Goal: Check status

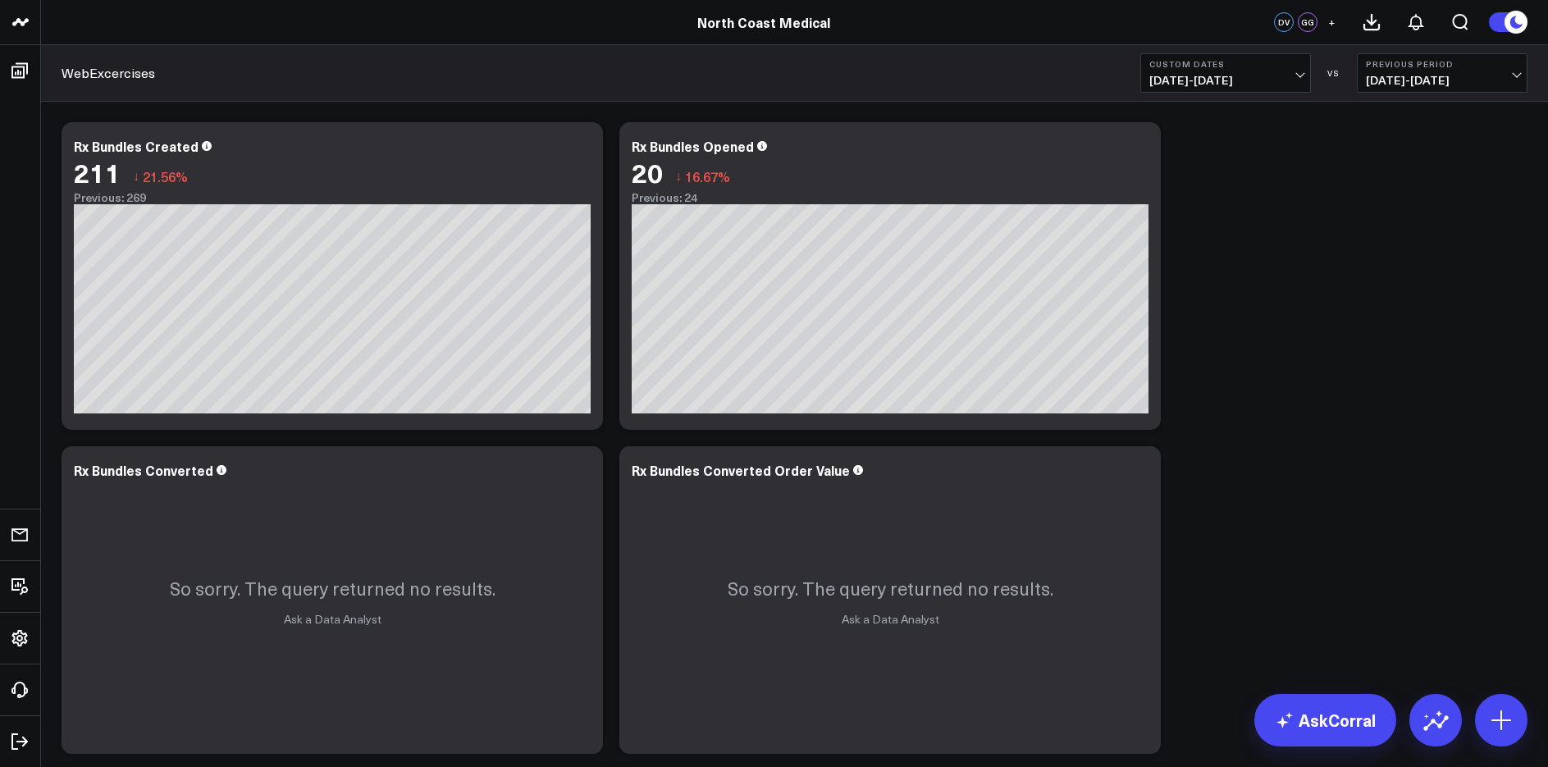
click at [1012, 0] on header "North Coast Medical North Coast Medical DV GG +" at bounding box center [774, 22] width 1548 height 45
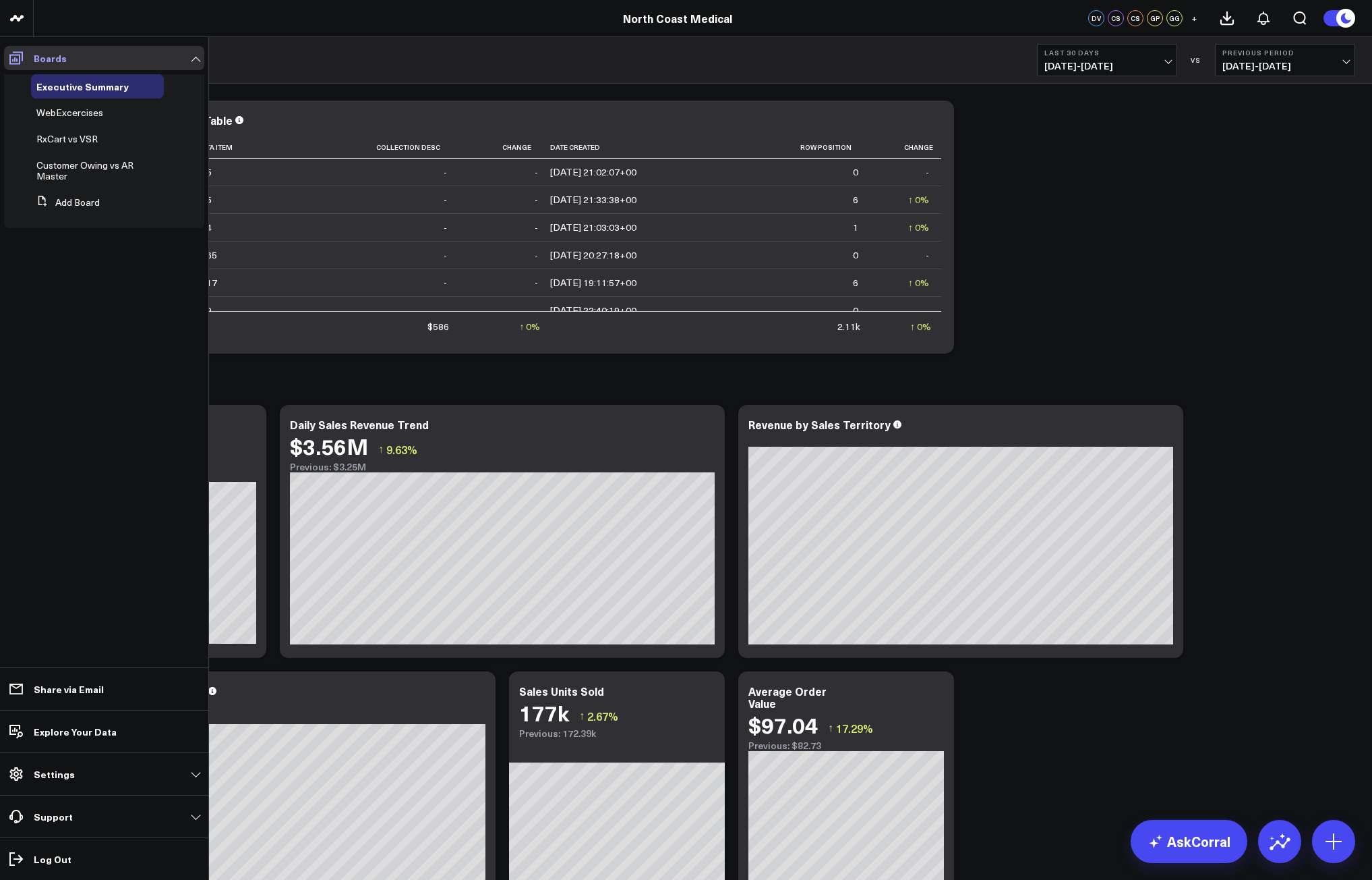
click at [18, 56] on icon at bounding box center [16, 58] width 16 height 16
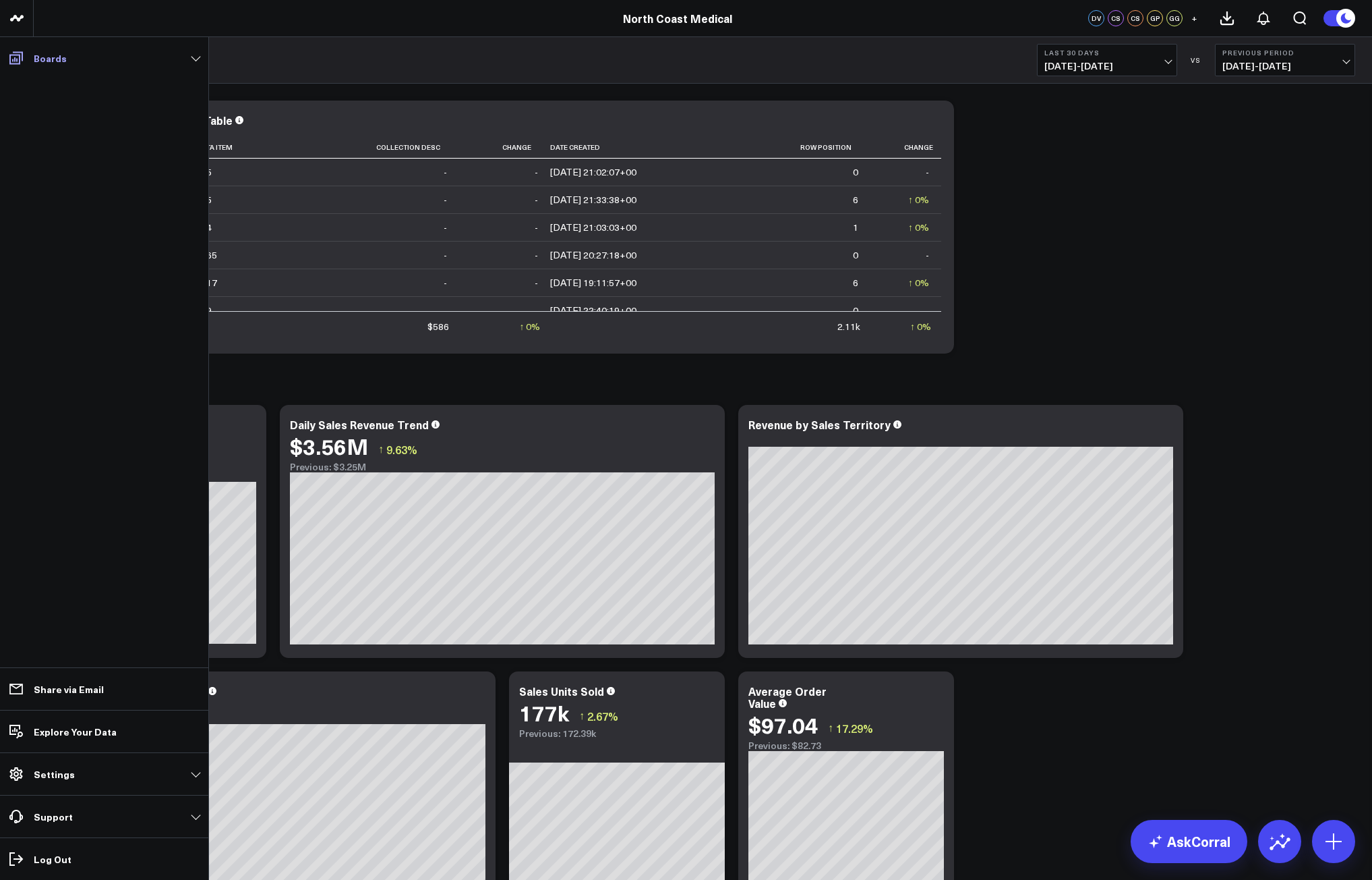
click at [21, 52] on icon at bounding box center [16, 58] width 13 height 13
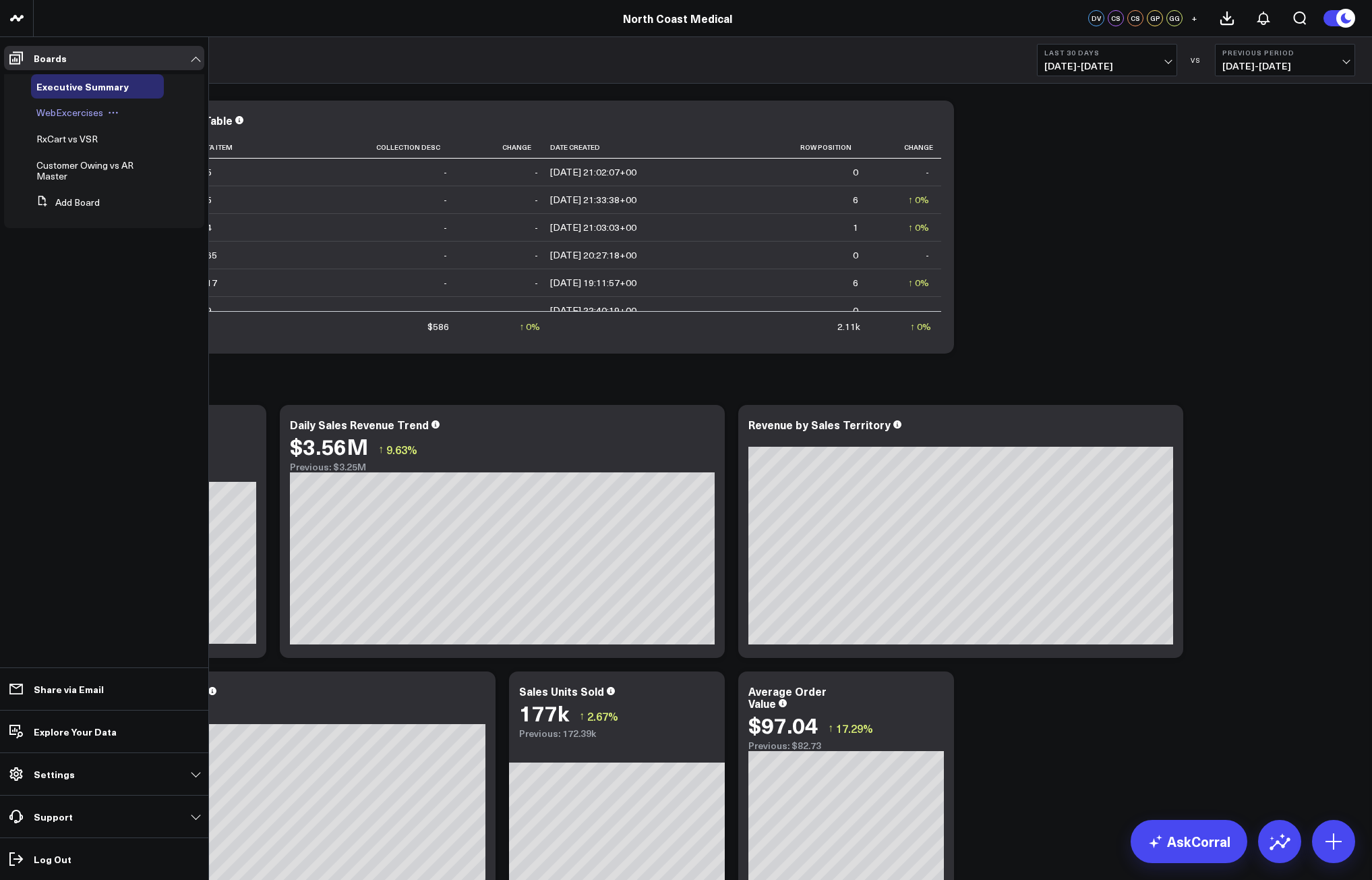
click at [65, 114] on span "WebExcercises" at bounding box center [69, 113] width 67 height 13
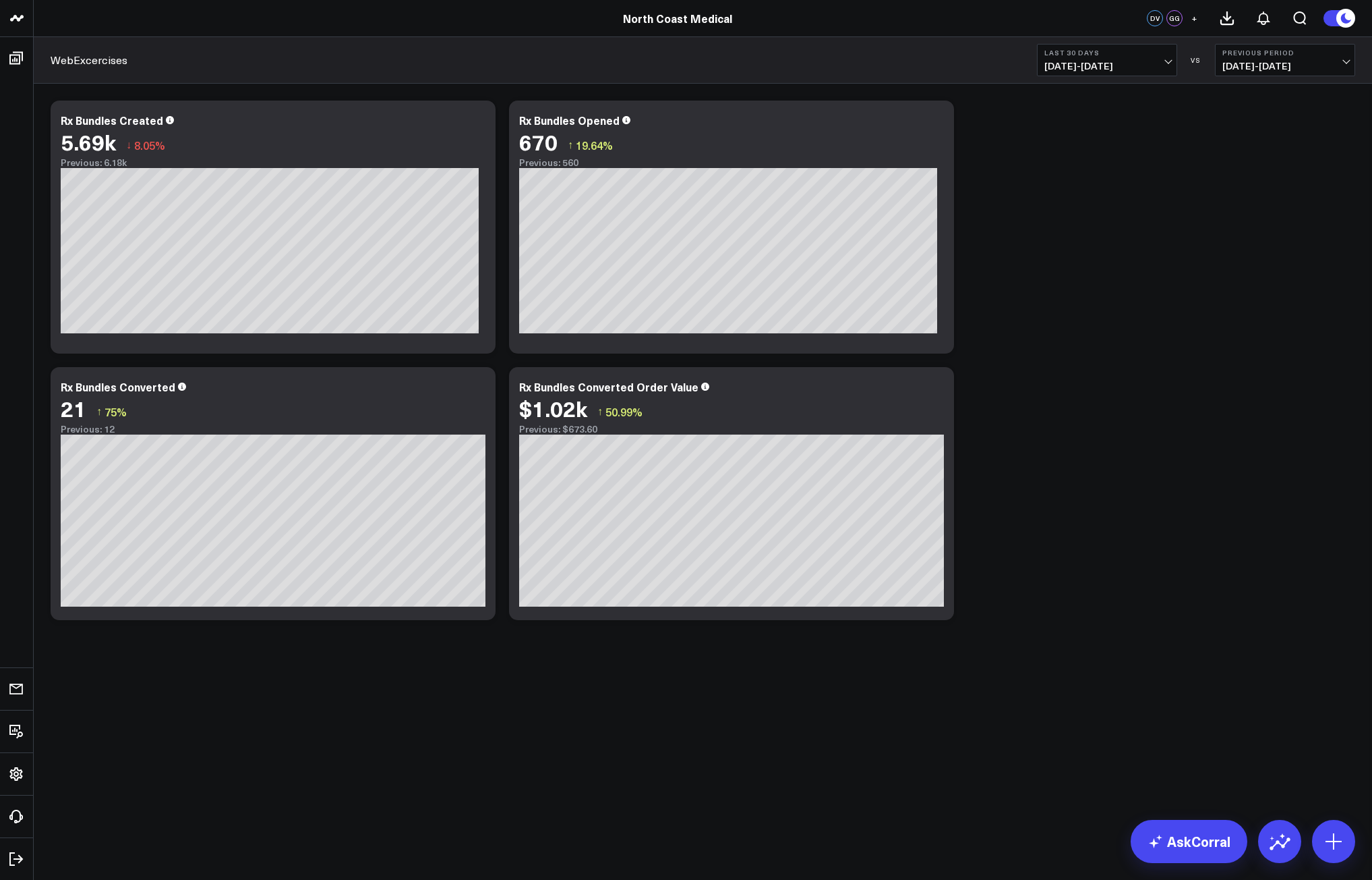
click at [1148, 69] on span "[DATE] - [DATE]" at bounding box center [1107, 66] width 126 height 11
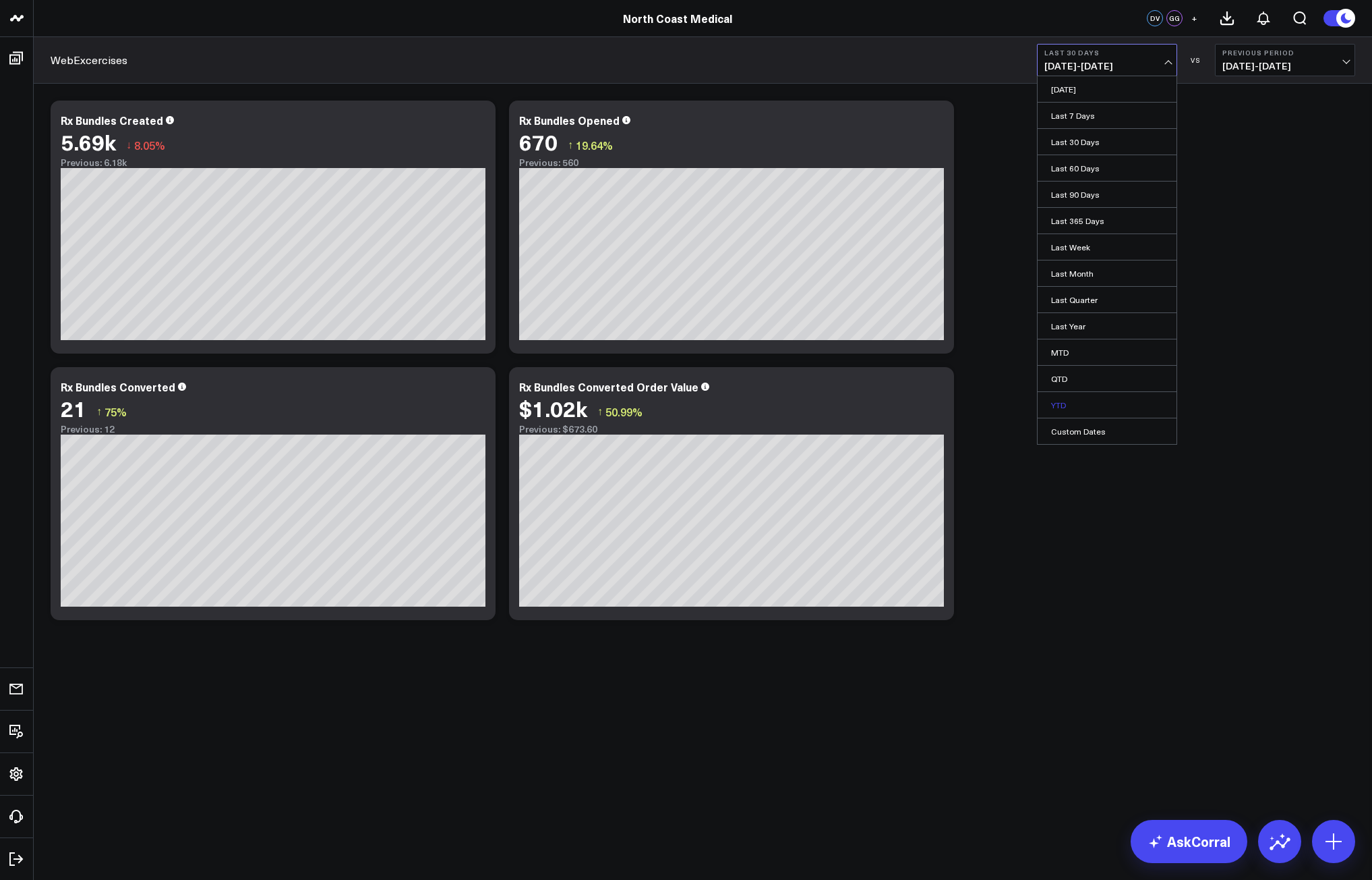
click at [1081, 401] on link "YTD" at bounding box center [1107, 405] width 139 height 25
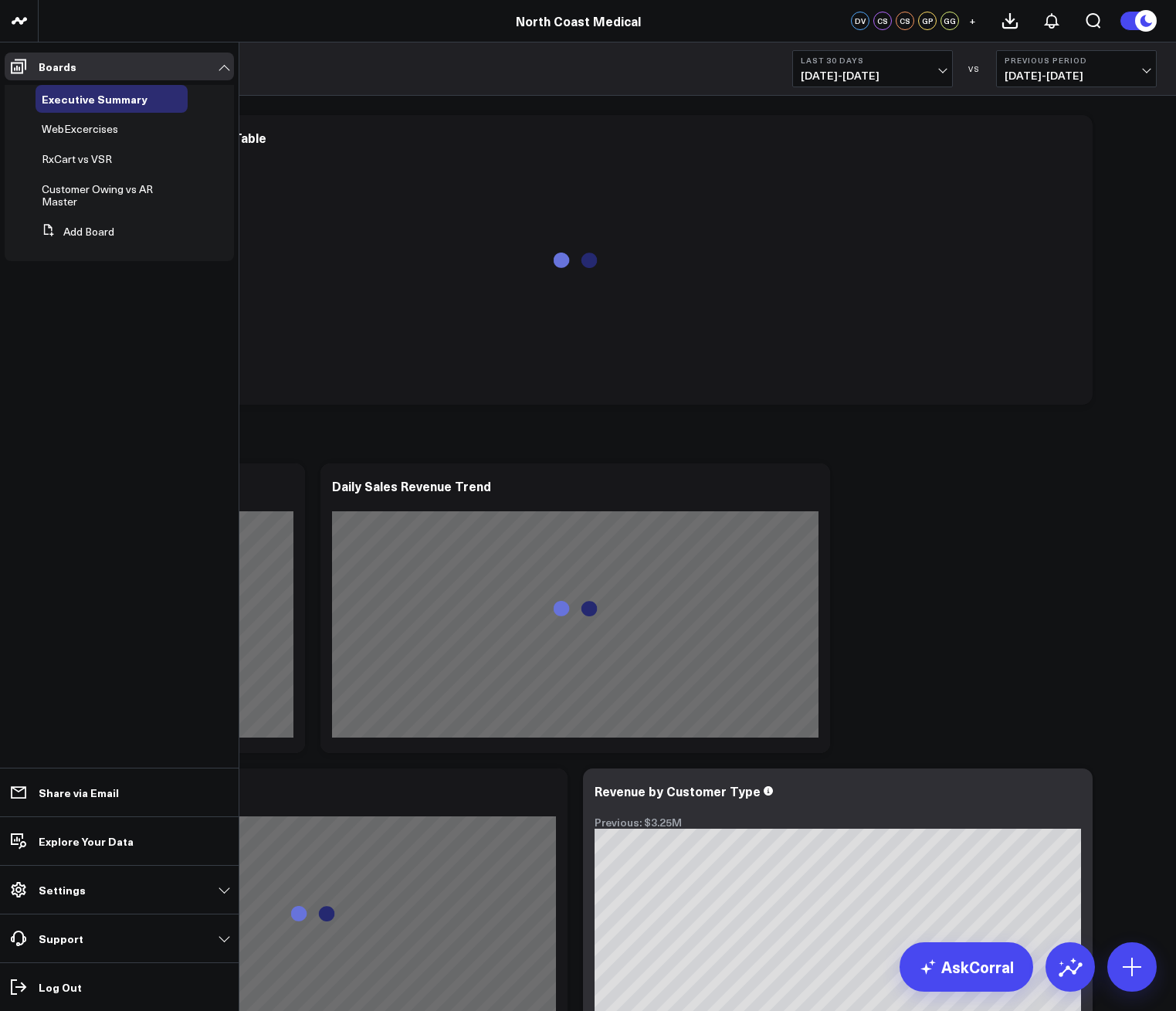
click at [83, 134] on span "WebExcercises" at bounding box center [79, 129] width 76 height 15
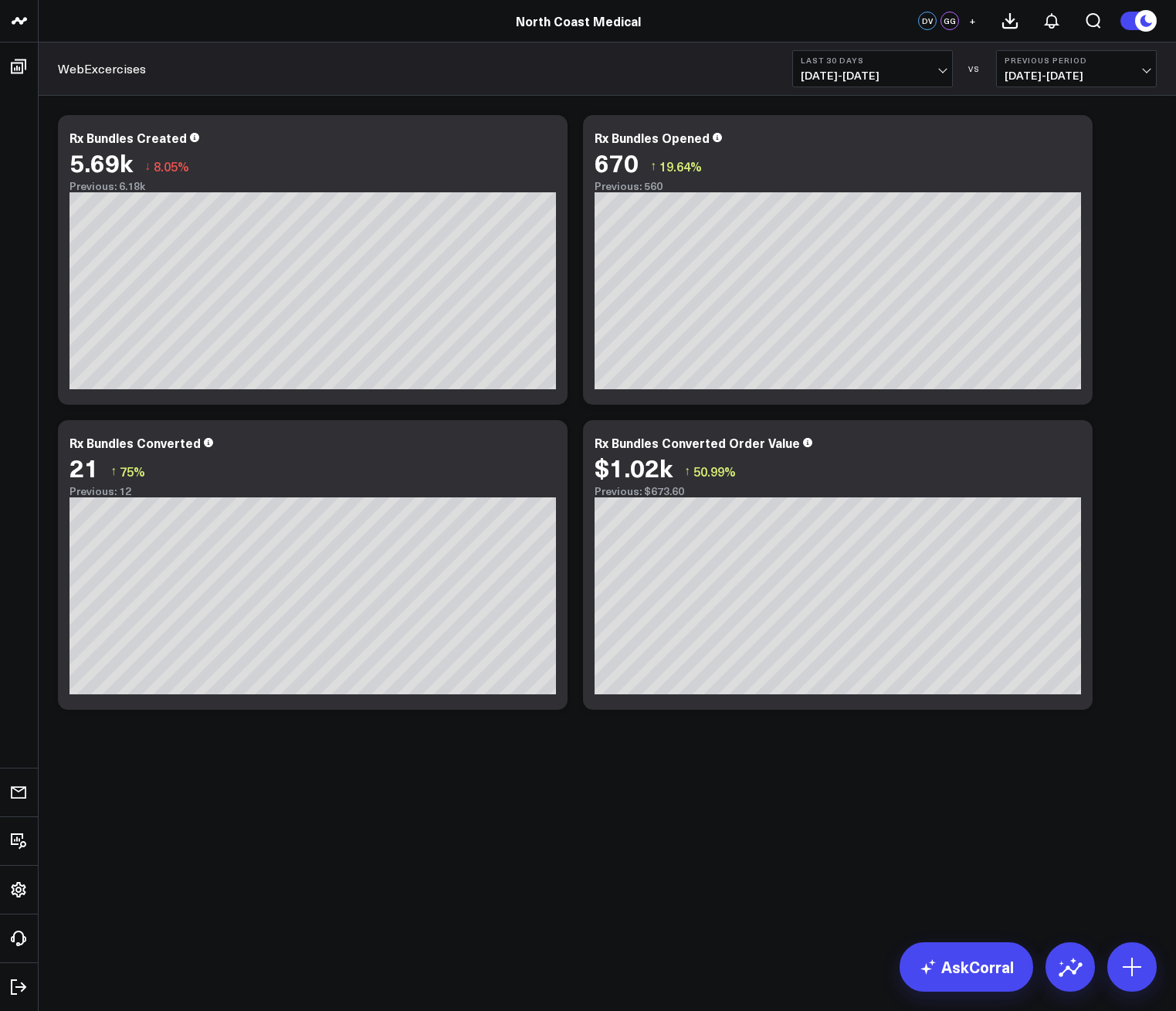
click at [870, 78] on span "[DATE] - [DATE]" at bounding box center [873, 75] width 144 height 12
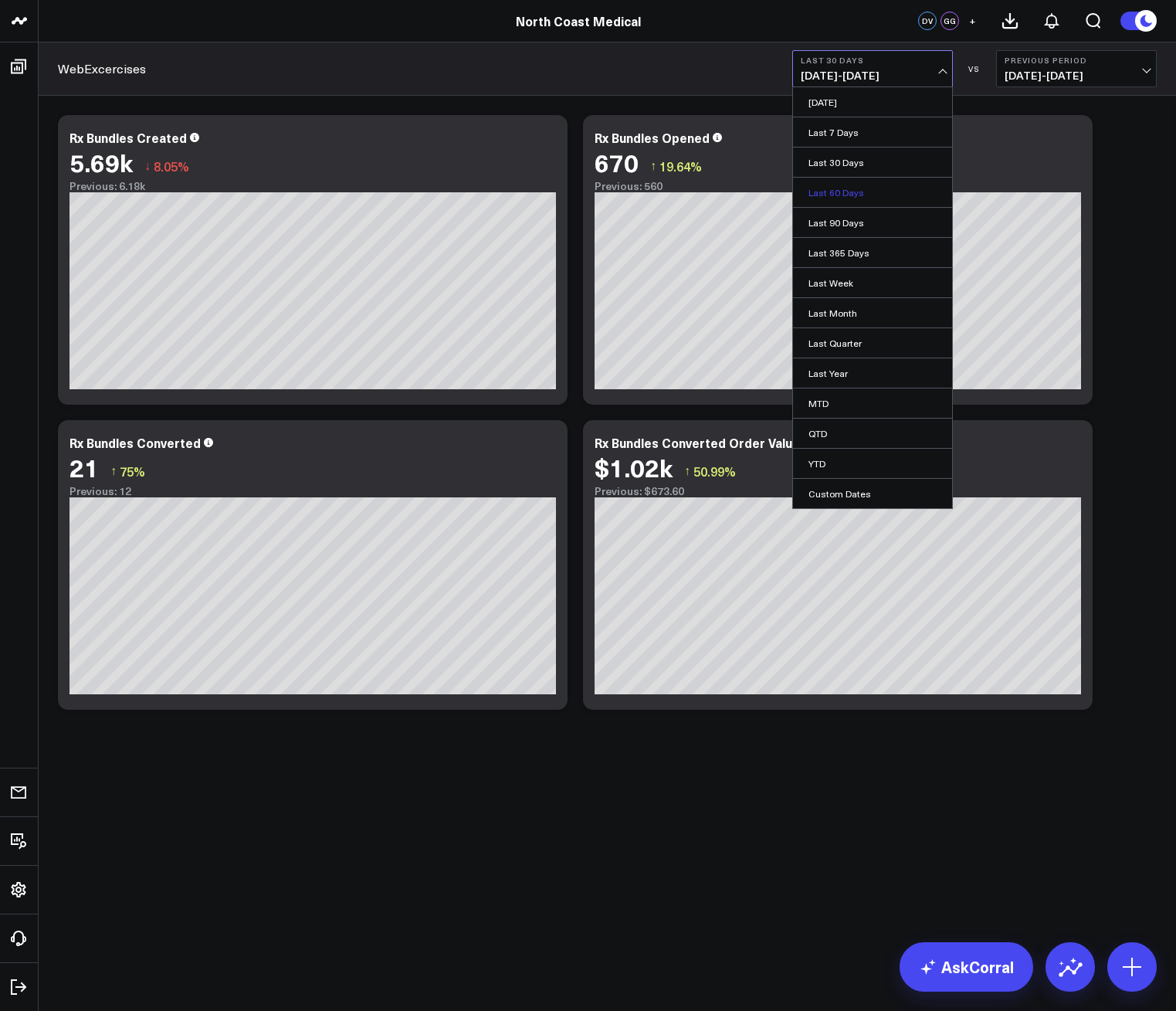
click at [851, 198] on link "Last 60 Days" at bounding box center [873, 192] width 159 height 29
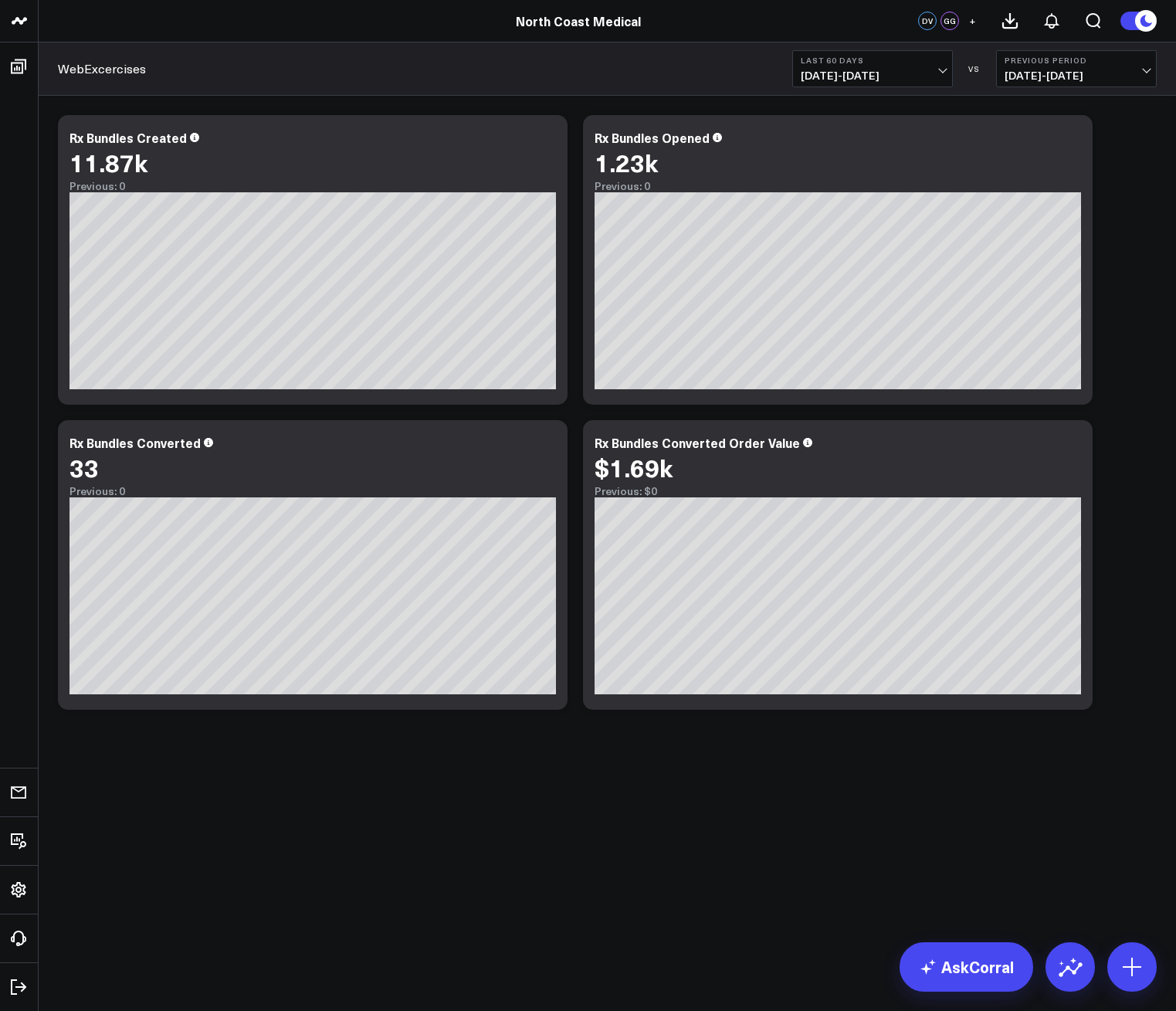
click at [840, 71] on span "07/14/25 - 09/11/25" at bounding box center [873, 75] width 144 height 12
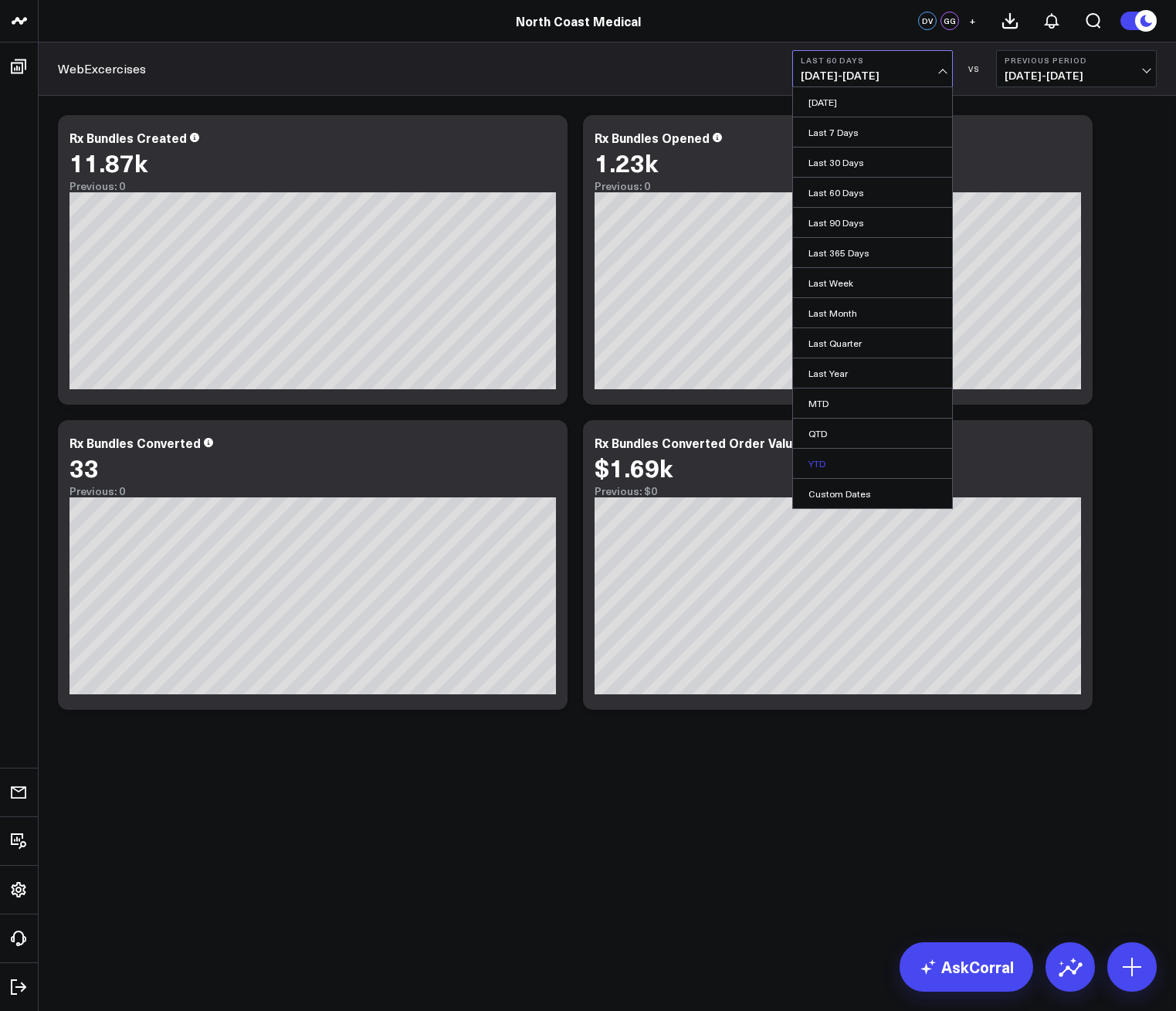
click at [830, 457] on link "YTD" at bounding box center [873, 463] width 159 height 29
